Goal: Information Seeking & Learning: Learn about a topic

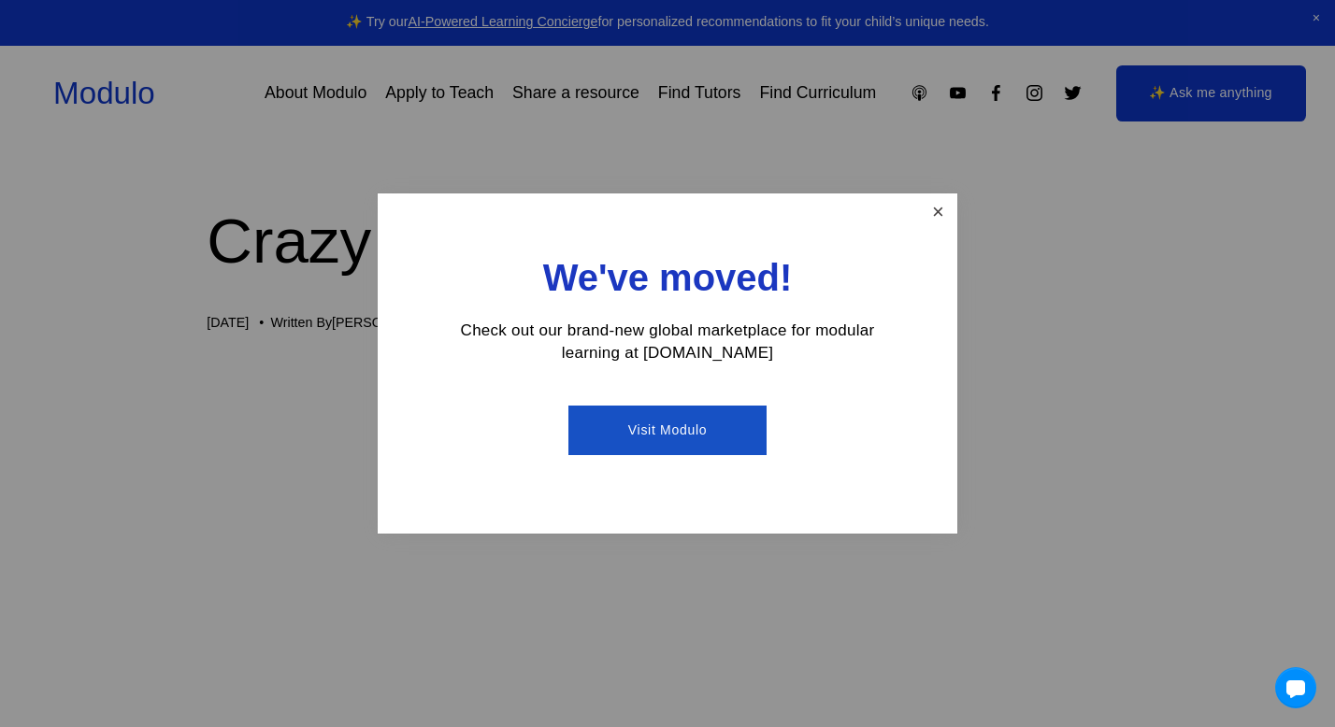
click at [929, 211] on link "Close" at bounding box center [938, 212] width 33 height 33
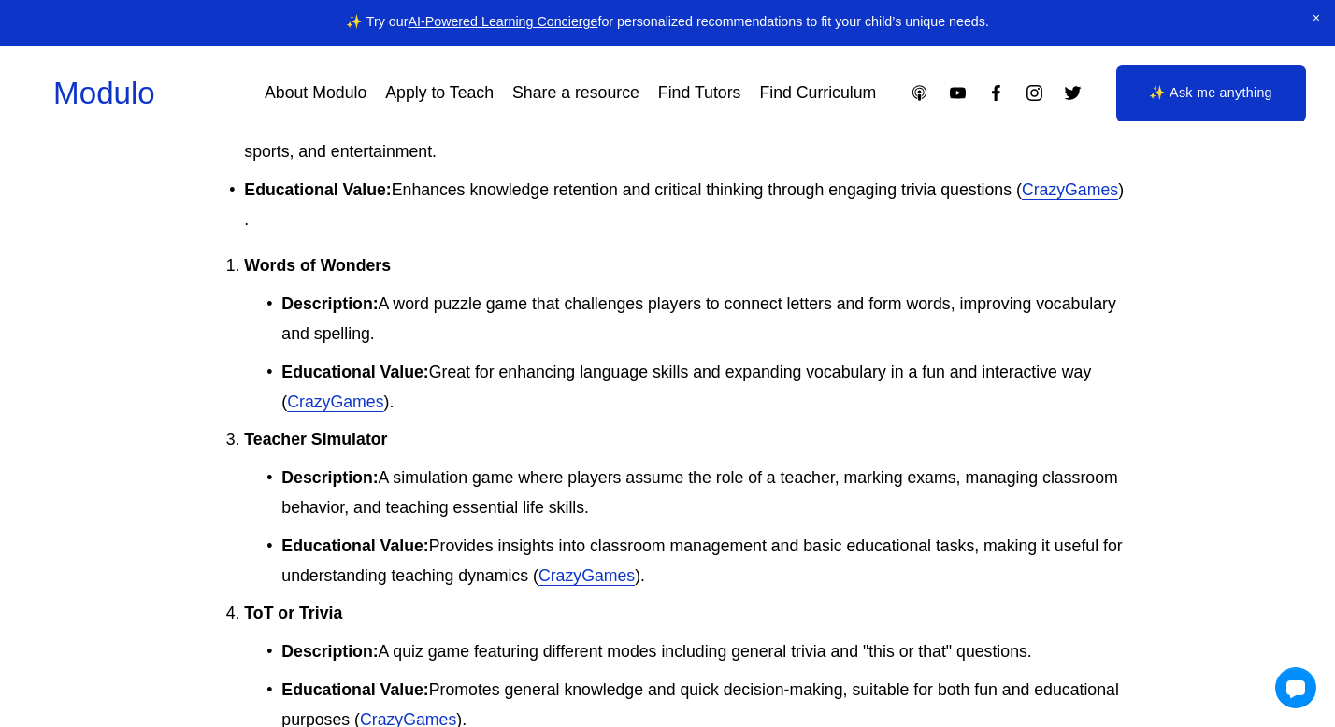
scroll to position [2158, 0]
